Goal: Task Accomplishment & Management: Manage account settings

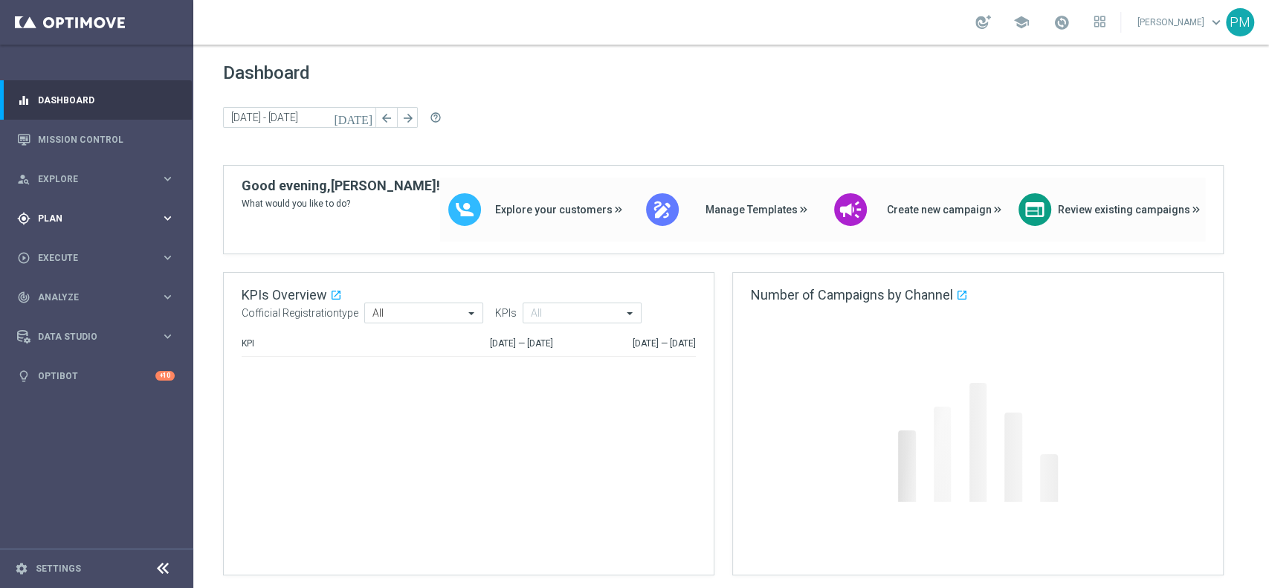
click at [73, 221] on span "Plan" at bounding box center [99, 218] width 123 height 9
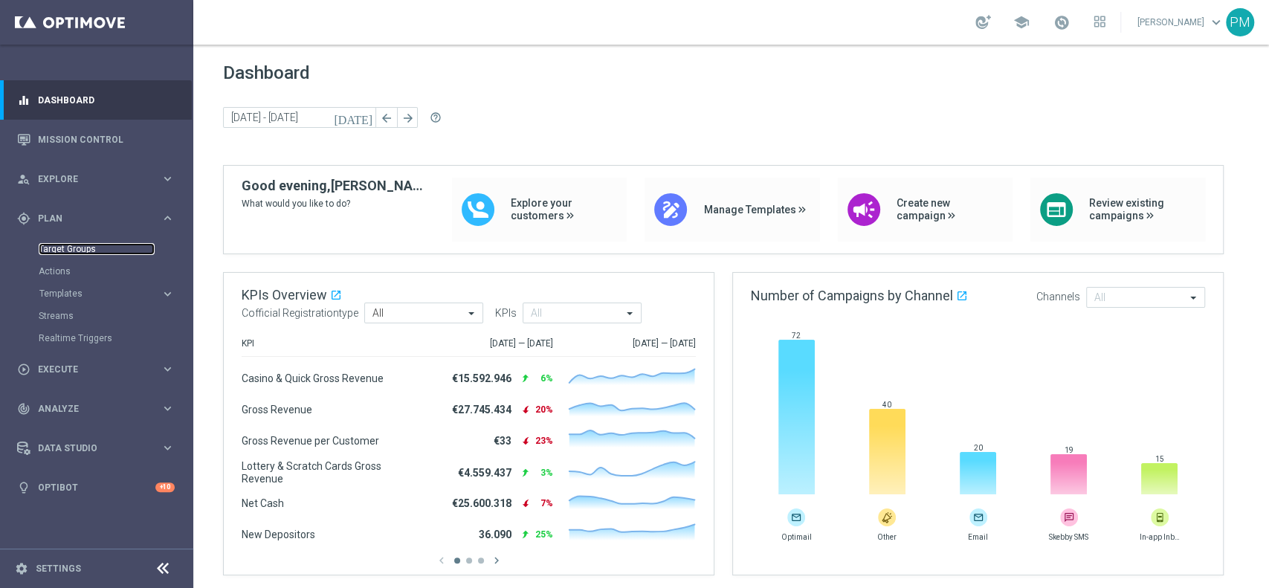
click at [77, 247] on link "Target Groups" at bounding box center [97, 249] width 116 height 12
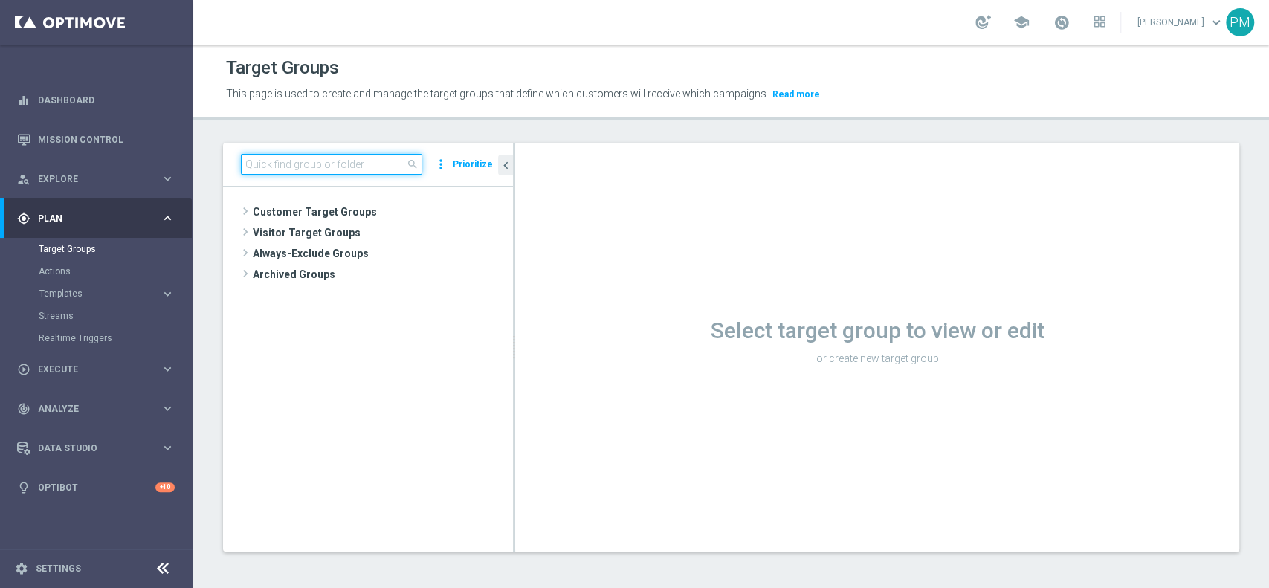
click at [344, 166] on input at bounding box center [331, 164] width 181 height 21
paste input "Talent 1st betting mpp lm ggr casino l3m > 0"
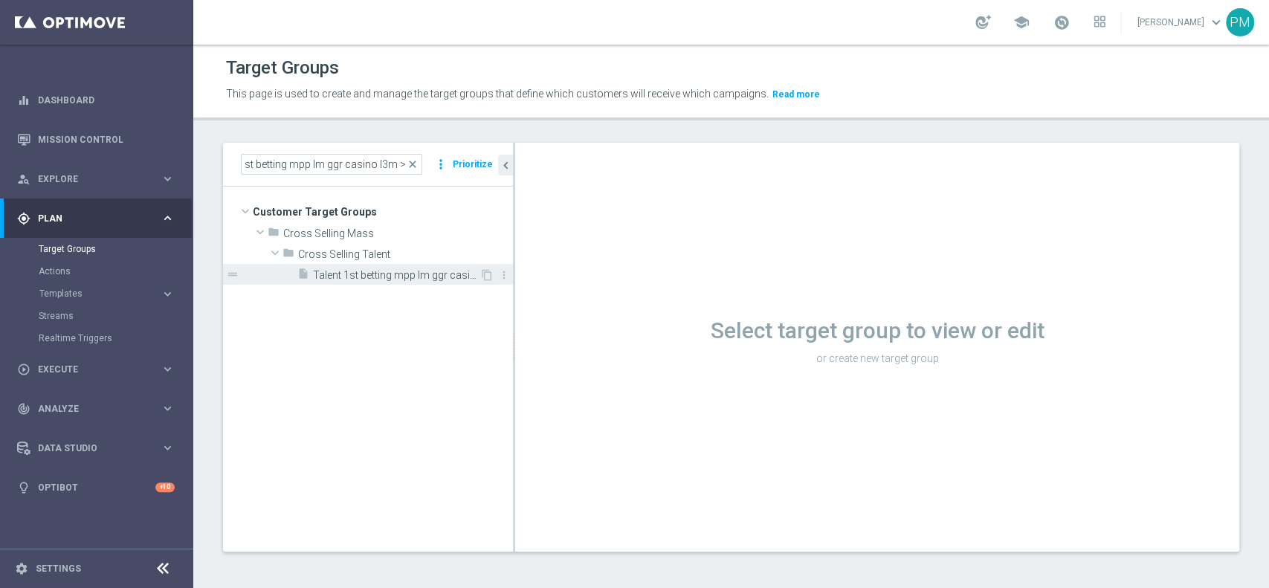
click at [382, 271] on span "Talent 1st betting mpp lm ggr casino l3m > 0" at bounding box center [396, 275] width 166 height 13
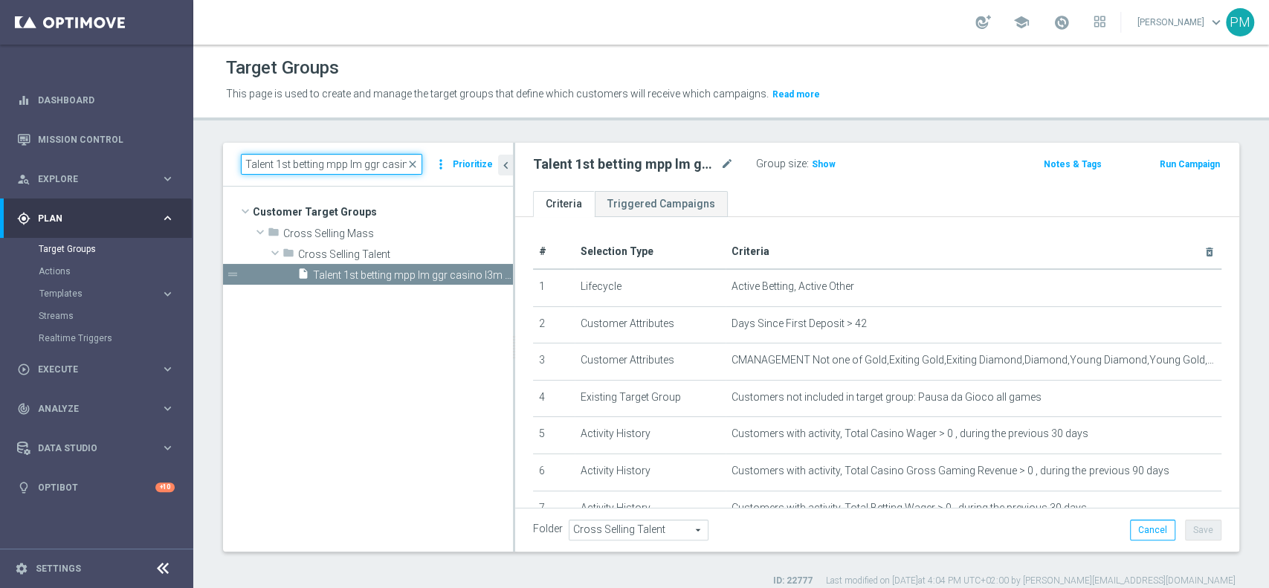
click at [342, 157] on input "Talent 1st betting mpp lm ggr casino l3m > 0" at bounding box center [331, 164] width 181 height 21
paste input "only 1st pref betting lm ggr nb lm > 0 excl prev camp"
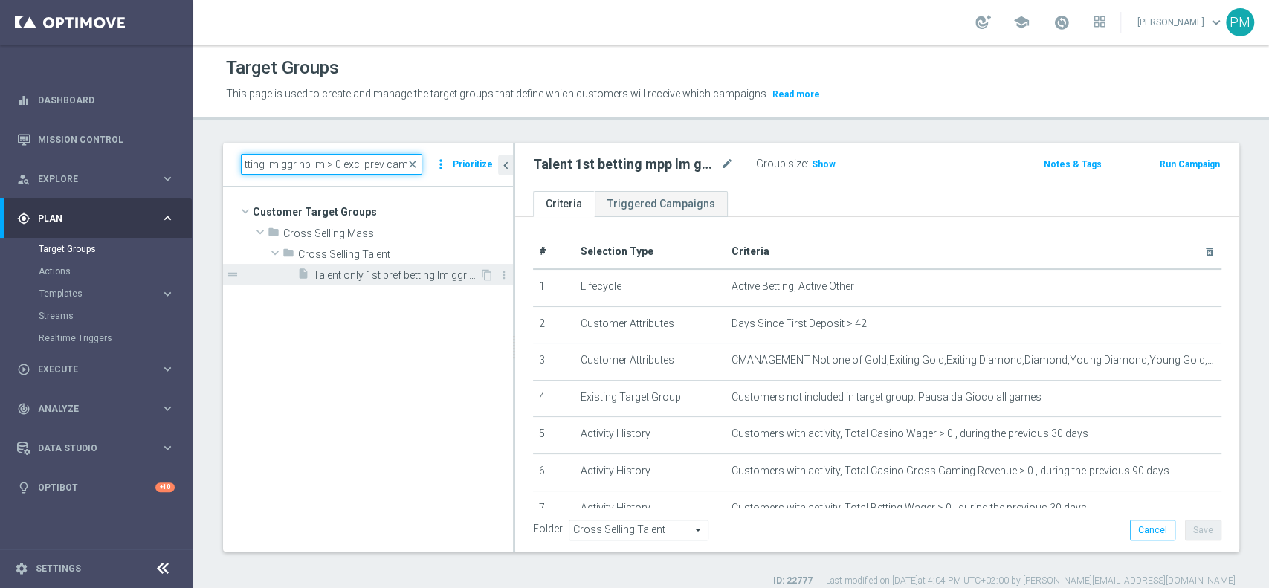
type input "Talent only 1st pref betting lm ggr nb lm > 0 excl prev camp"
click at [357, 266] on div "insert_drive_file Talent only 1st pref betting lm ggr nb lm > 0 excl prev camp" at bounding box center [388, 274] width 182 height 21
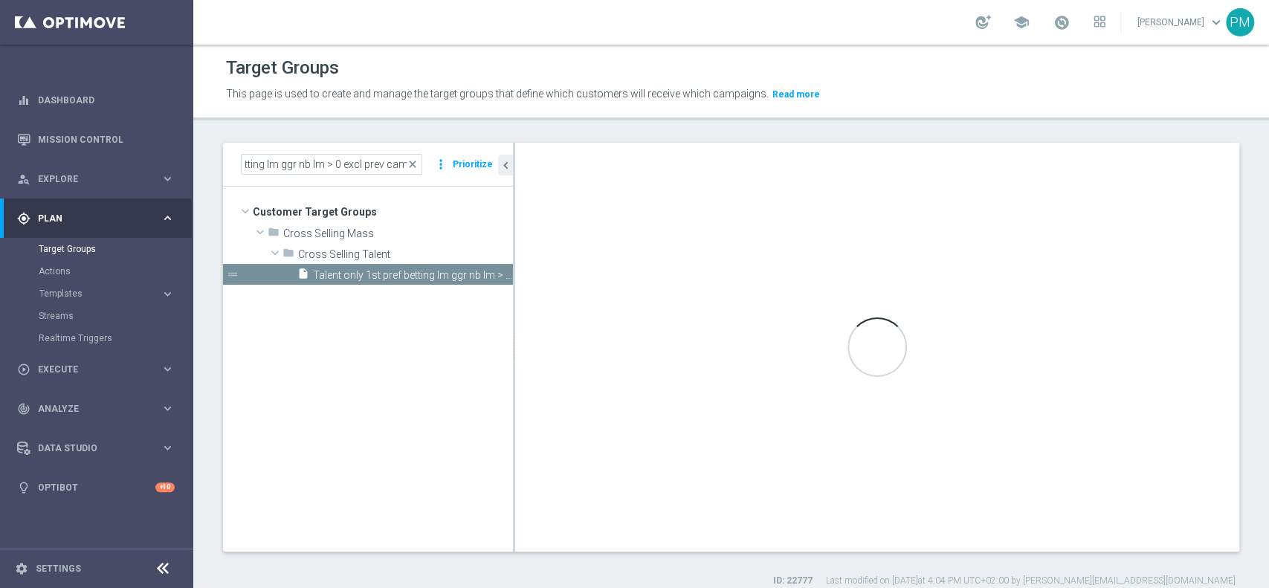
scroll to position [0, 0]
checkbox input "false"
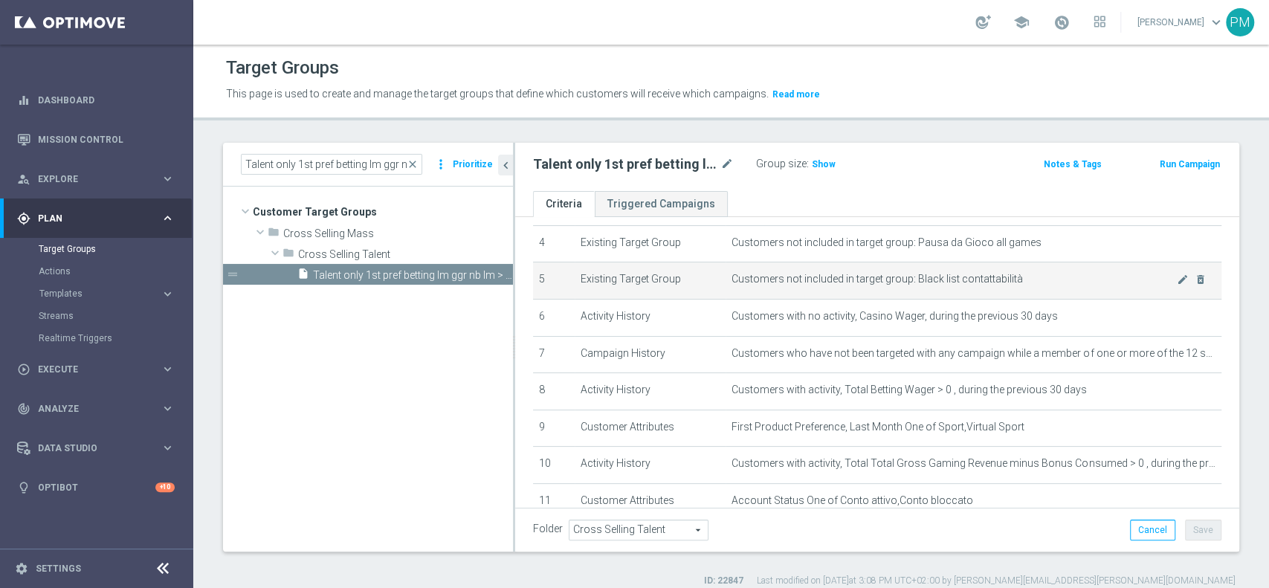
scroll to position [198, 0]
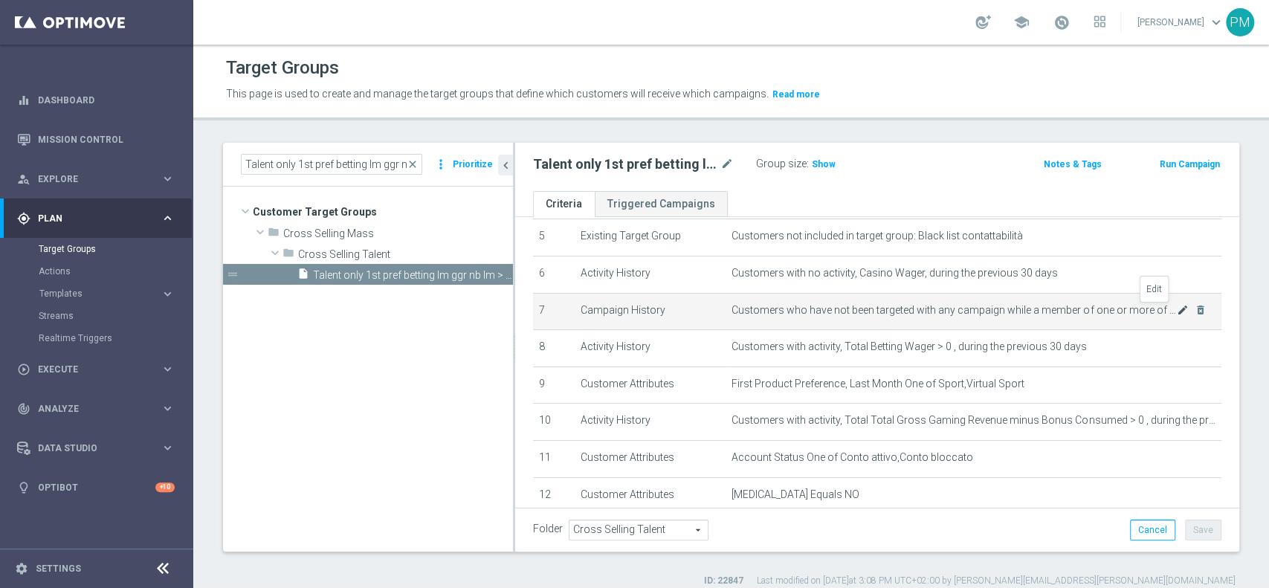
click at [950, 312] on icon "mode_edit" at bounding box center [1182, 310] width 12 height 12
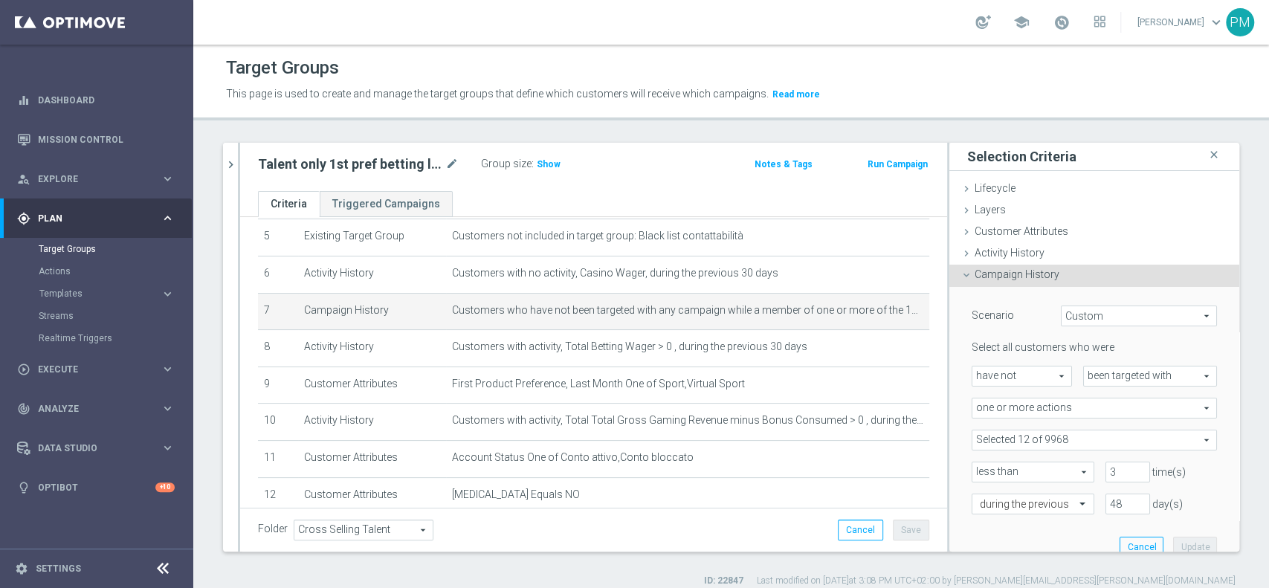
scroll to position [99, 0]
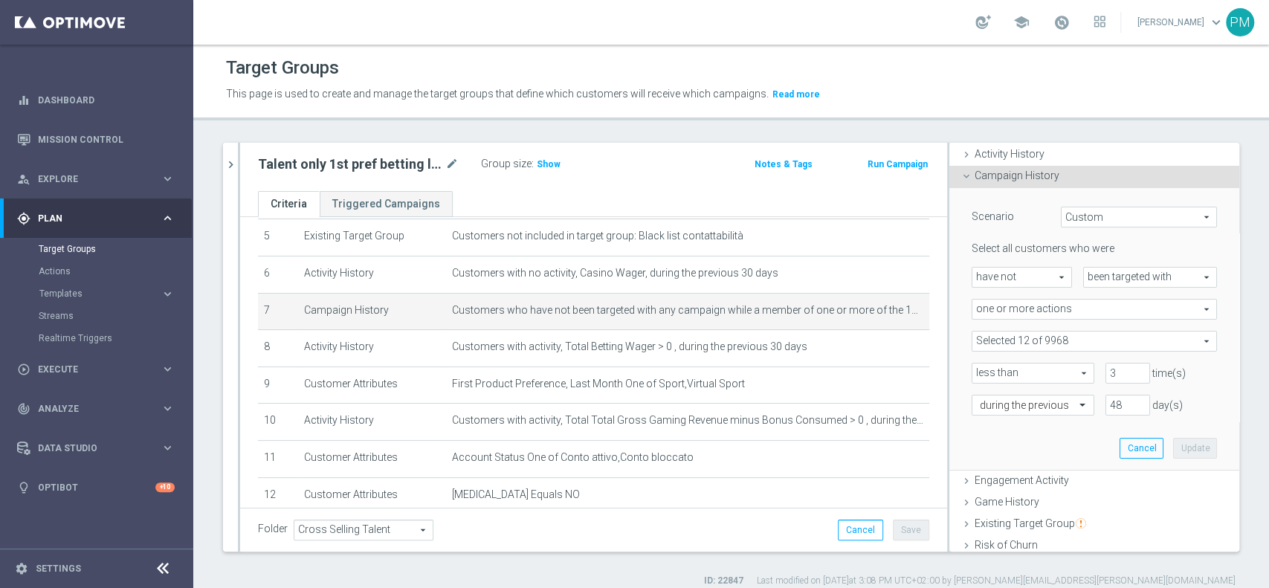
click at [950, 340] on span at bounding box center [1094, 340] width 244 height 19
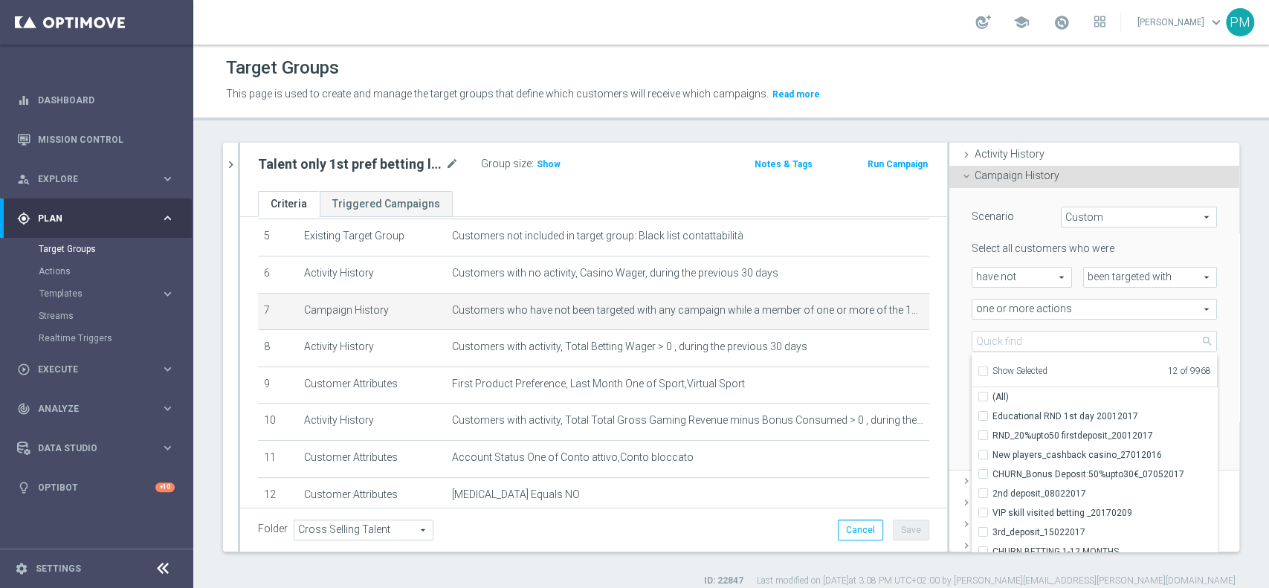
click at [950, 368] on label "Show Selected" at bounding box center [1019, 372] width 55 height 13
click at [950, 369] on input "Show Selected" at bounding box center [982, 374] width 10 height 10
checkbox input "true"
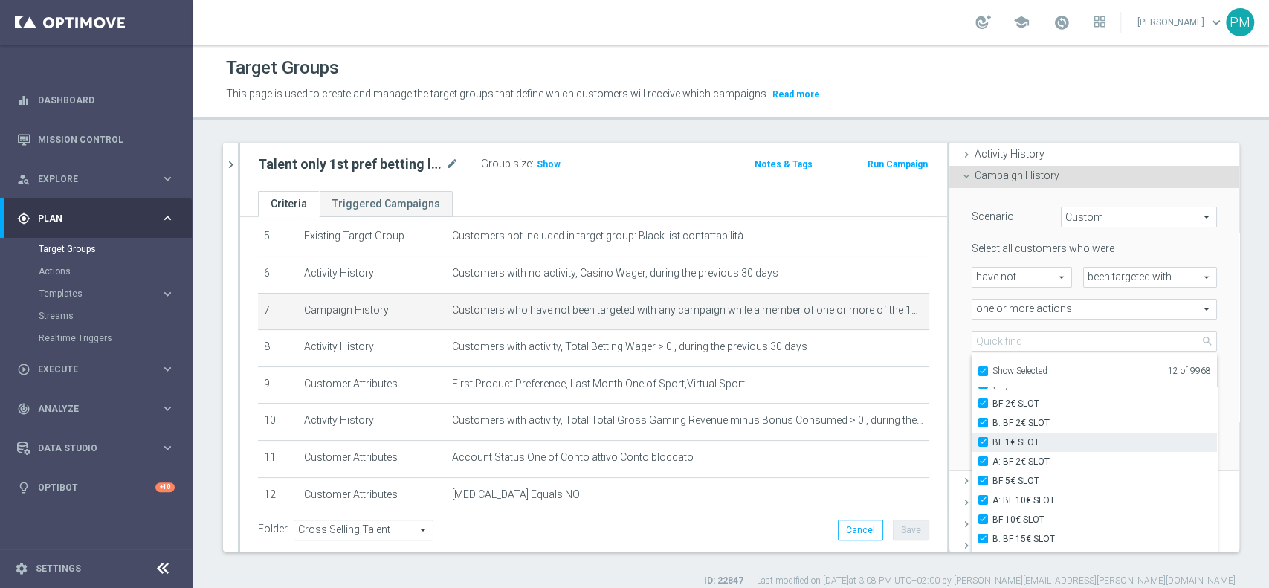
scroll to position [0, 0]
